Goal: Transaction & Acquisition: Subscribe to service/newsletter

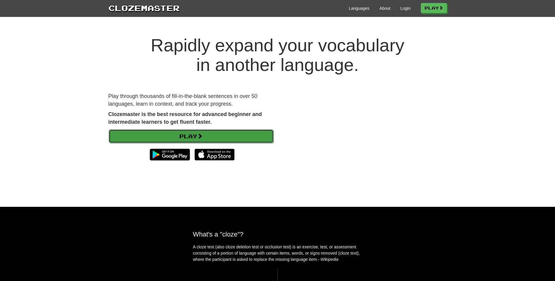
click at [116, 136] on link "Play" at bounding box center [191, 137] width 165 height 14
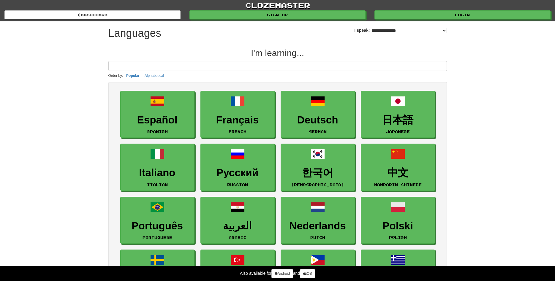
select select "*******"
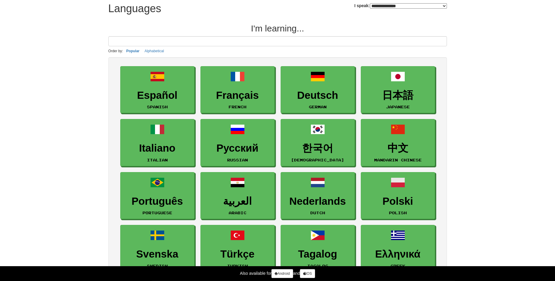
scroll to position [30, 0]
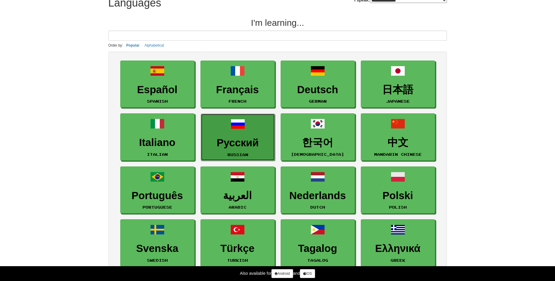
click at [233, 140] on h3 "Русский" at bounding box center [238, 143] width 68 height 12
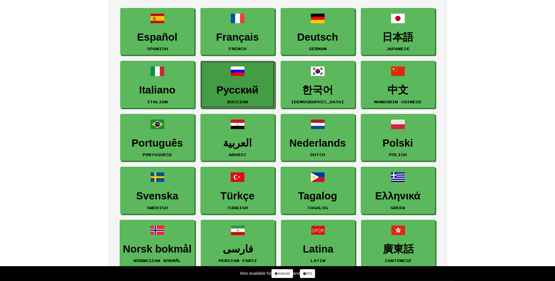
scroll to position [91, 0]
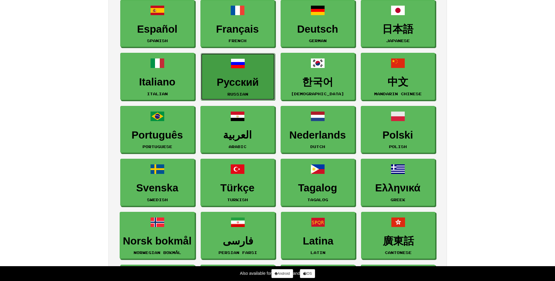
click at [234, 78] on h3 "Русский" at bounding box center [238, 83] width 68 height 12
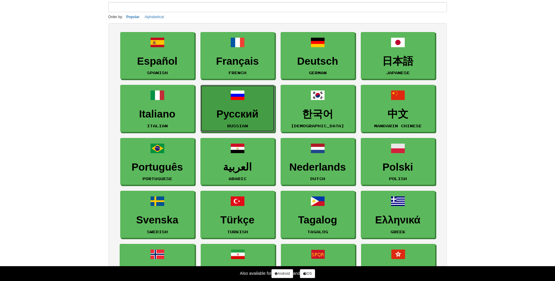
scroll to position [61, 0]
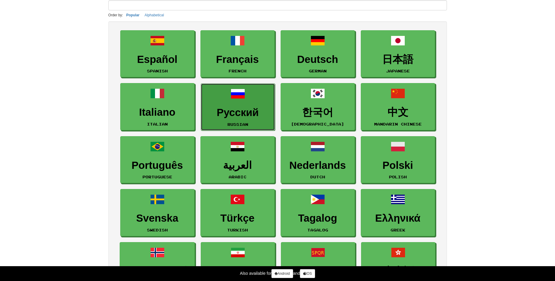
click at [226, 104] on link "Русский Russian" at bounding box center [238, 106] width 74 height 47
